Goal: Find specific page/section

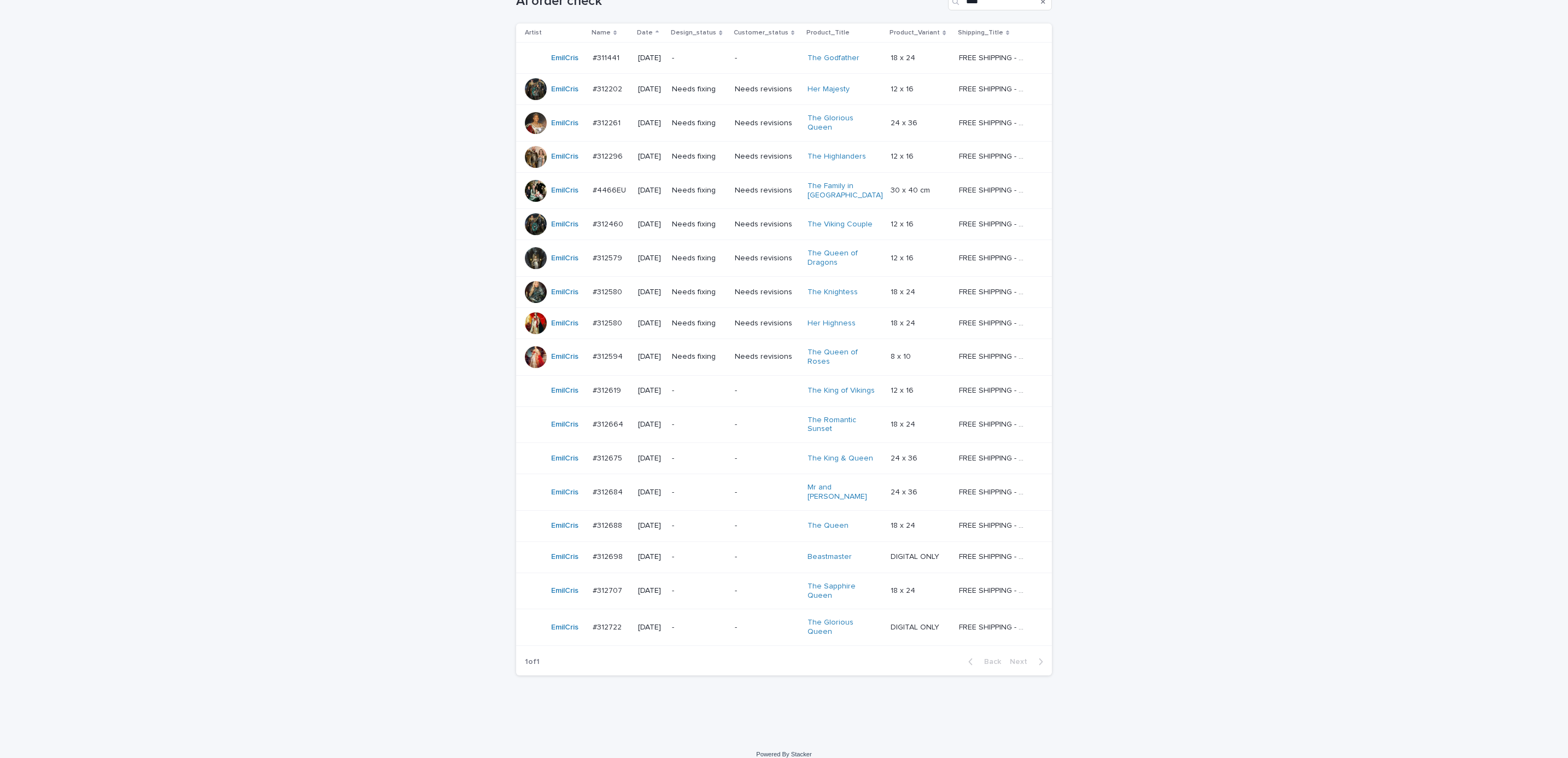
scroll to position [201, 0]
click at [352, 130] on div "Loading... Saving… Loading... Saving… AI order check **** Artist Name Date Desi…" at bounding box center [784, 354] width 1568 height 768
